Goal: Information Seeking & Learning: Learn about a topic

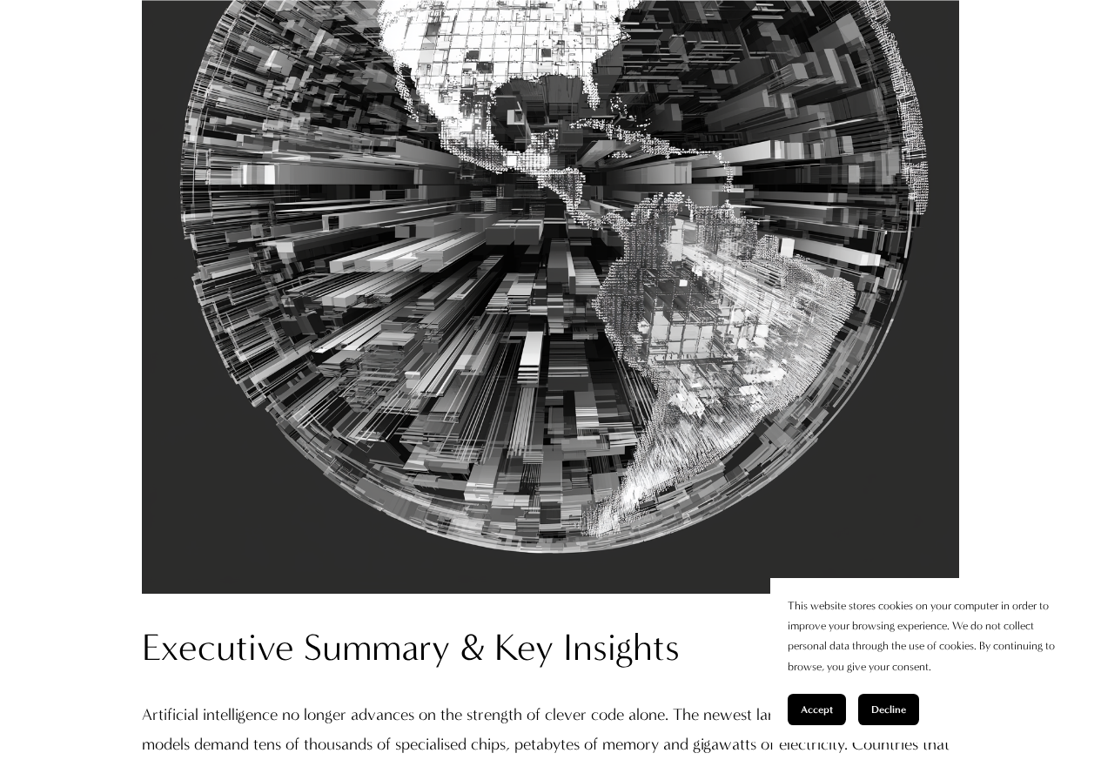
scroll to position [731, 0]
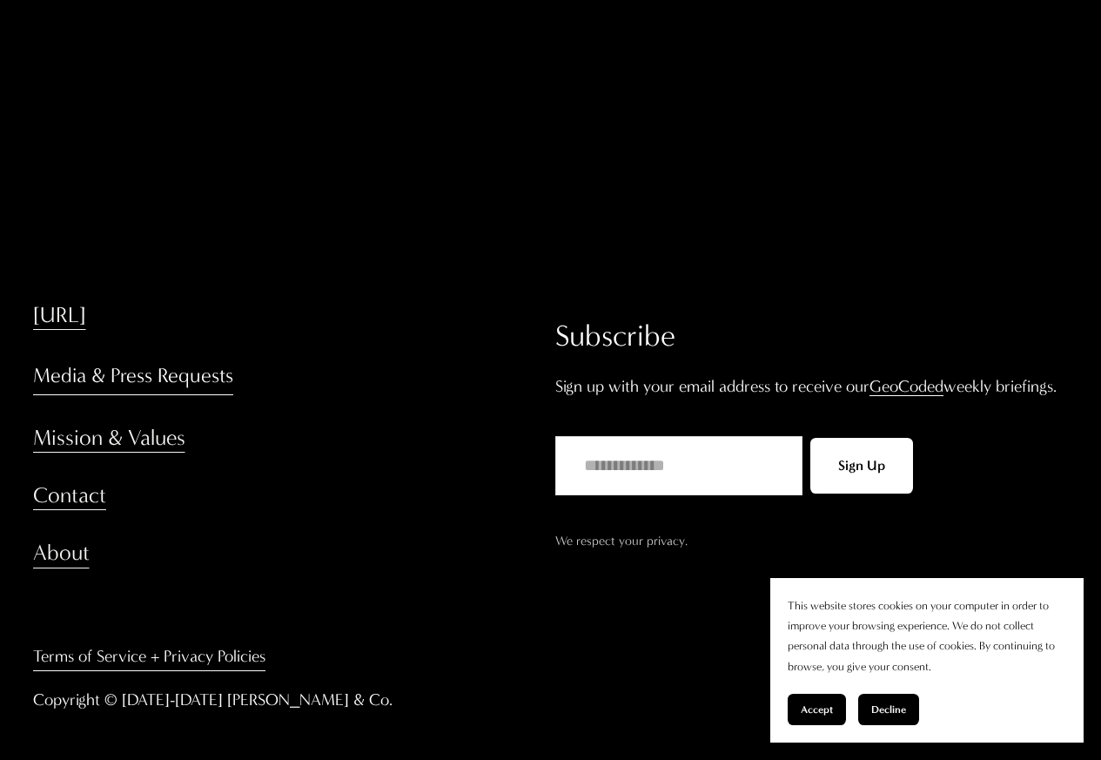
scroll to position [461, 0]
